Goal: Task Accomplishment & Management: Manage account settings

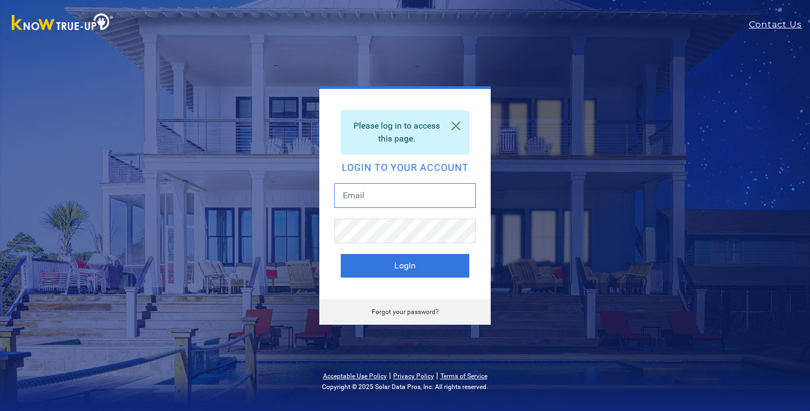
type input "[EMAIL_ADDRESS][DOMAIN_NAME]"
click at [405, 266] on button "Login" at bounding box center [405, 266] width 129 height 24
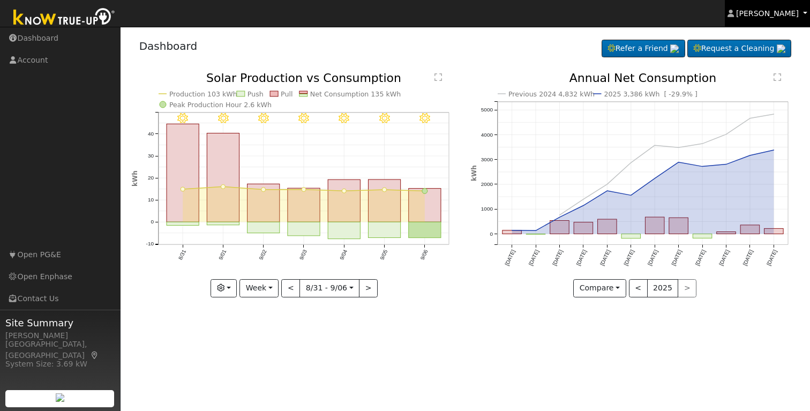
click at [779, 12] on span "[PERSON_NAME]" at bounding box center [767, 13] width 63 height 9
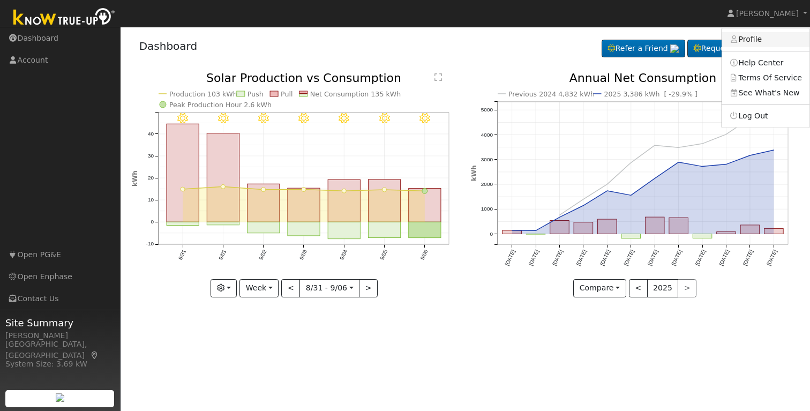
click at [754, 43] on link "Profile" at bounding box center [765, 39] width 88 height 15
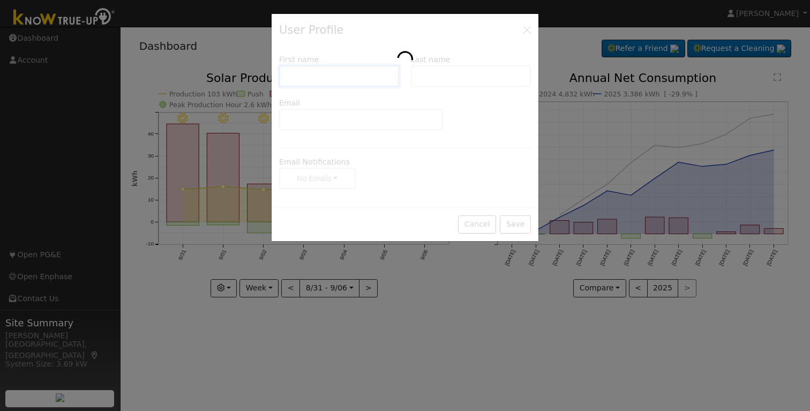
type input "[PERSON_NAME]"
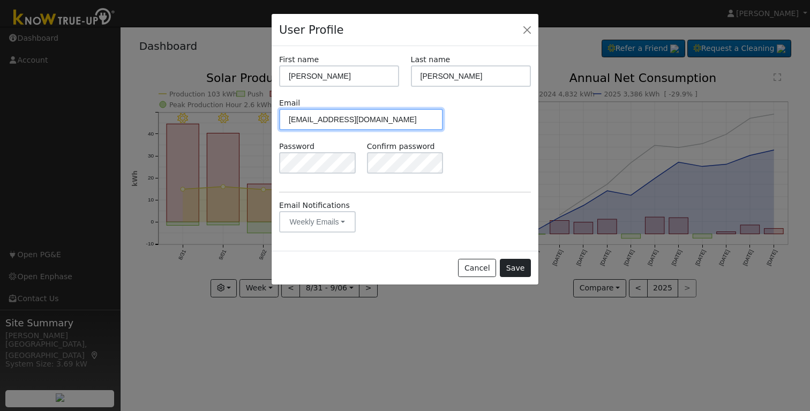
type input "[EMAIL_ADDRESS][DOMAIN_NAME]"
click at [522, 270] on button "Save" at bounding box center [515, 268] width 31 height 18
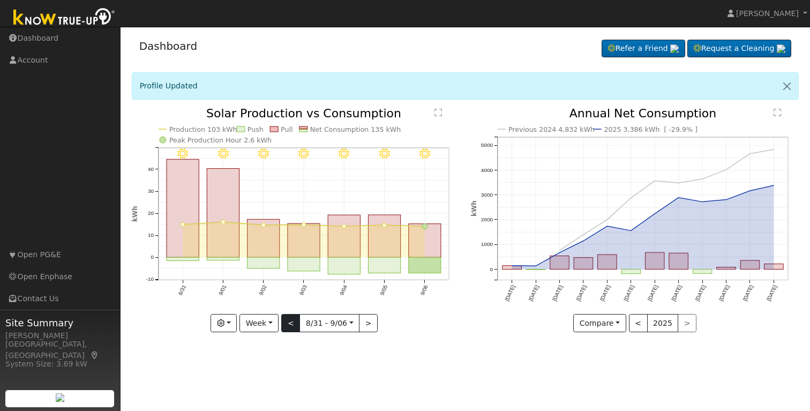
click at [291, 324] on button "<" at bounding box center [290, 323] width 19 height 18
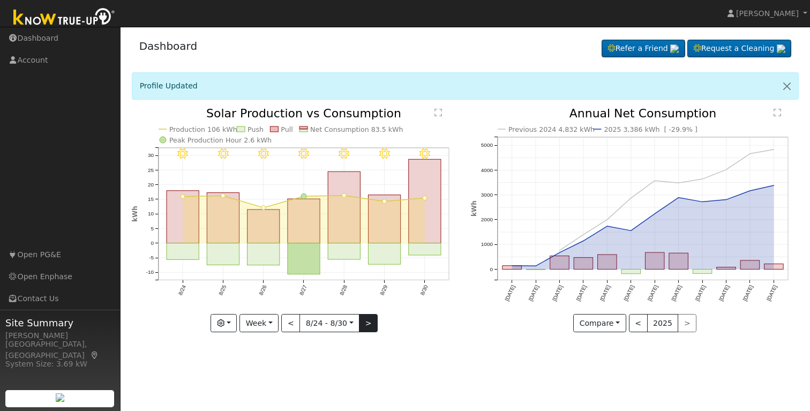
click at [369, 327] on button ">" at bounding box center [368, 323] width 19 height 18
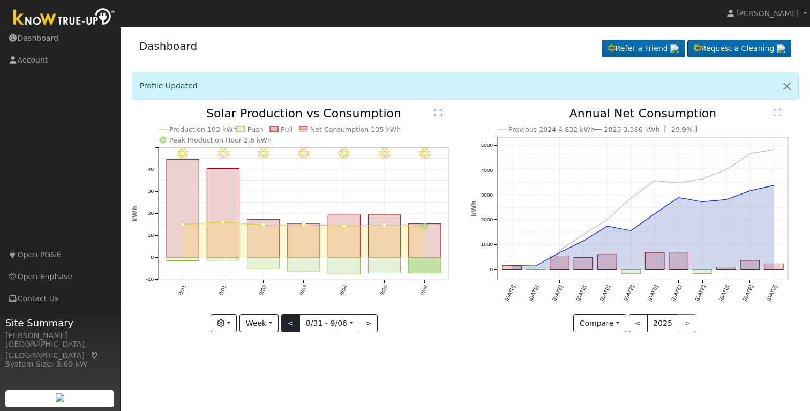
click at [291, 322] on button "<" at bounding box center [290, 323] width 19 height 18
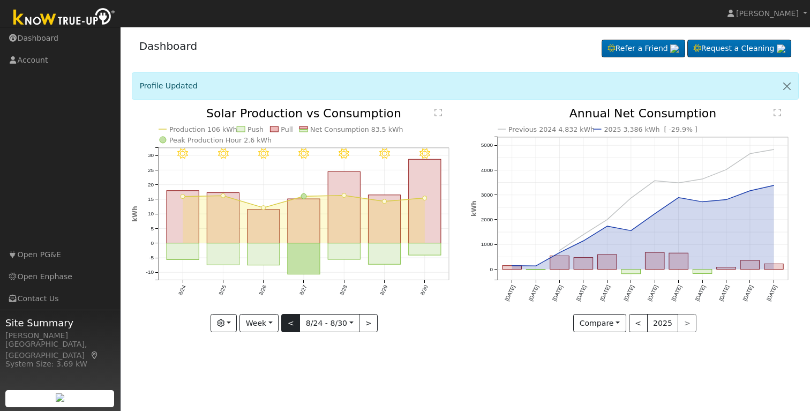
click at [291, 319] on button "<" at bounding box center [290, 323] width 19 height 18
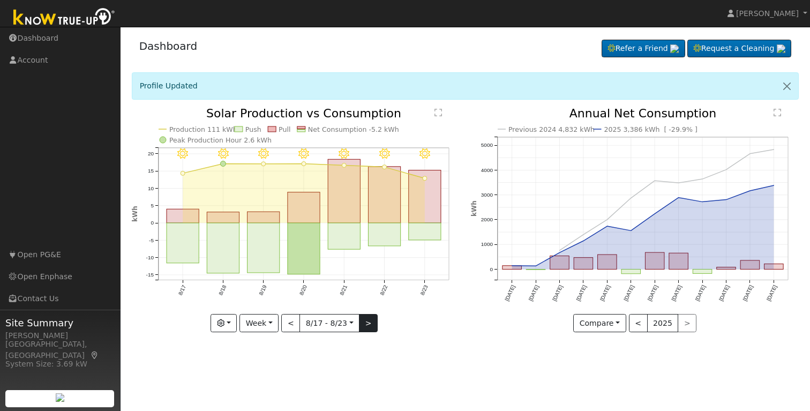
click at [371, 323] on button ">" at bounding box center [368, 323] width 19 height 18
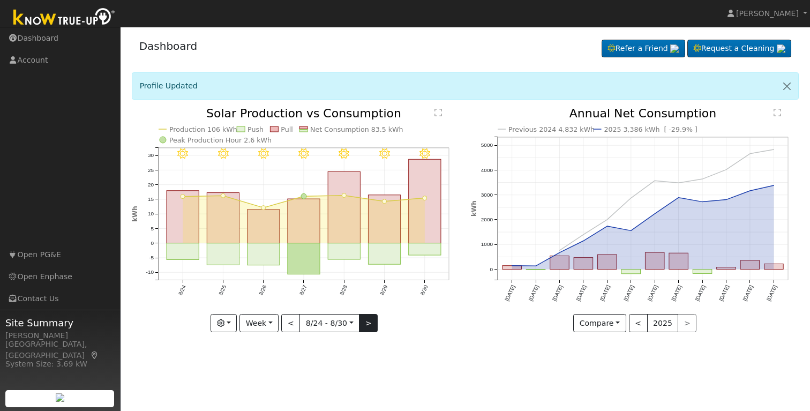
click at [371, 323] on button ">" at bounding box center [368, 323] width 19 height 18
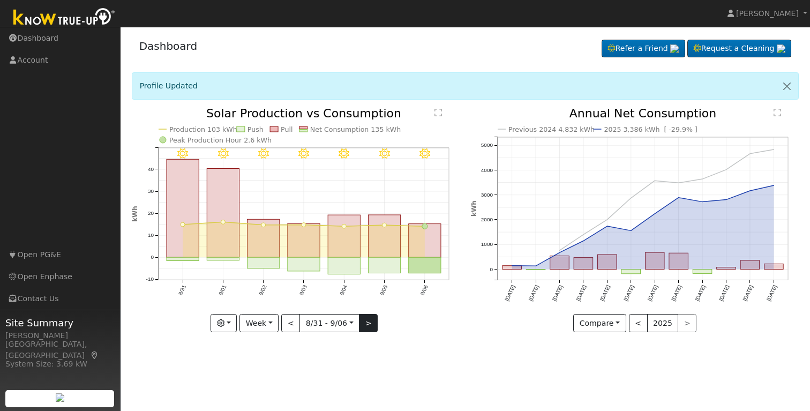
click at [371, 324] on button ">" at bounding box center [368, 323] width 19 height 18
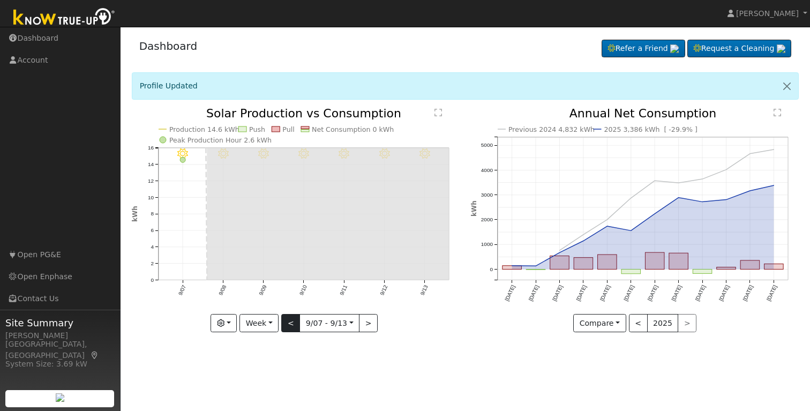
click at [289, 323] on button "<" at bounding box center [290, 323] width 19 height 18
type input "[DATE]"
